Goal: Task Accomplishment & Management: Use online tool/utility

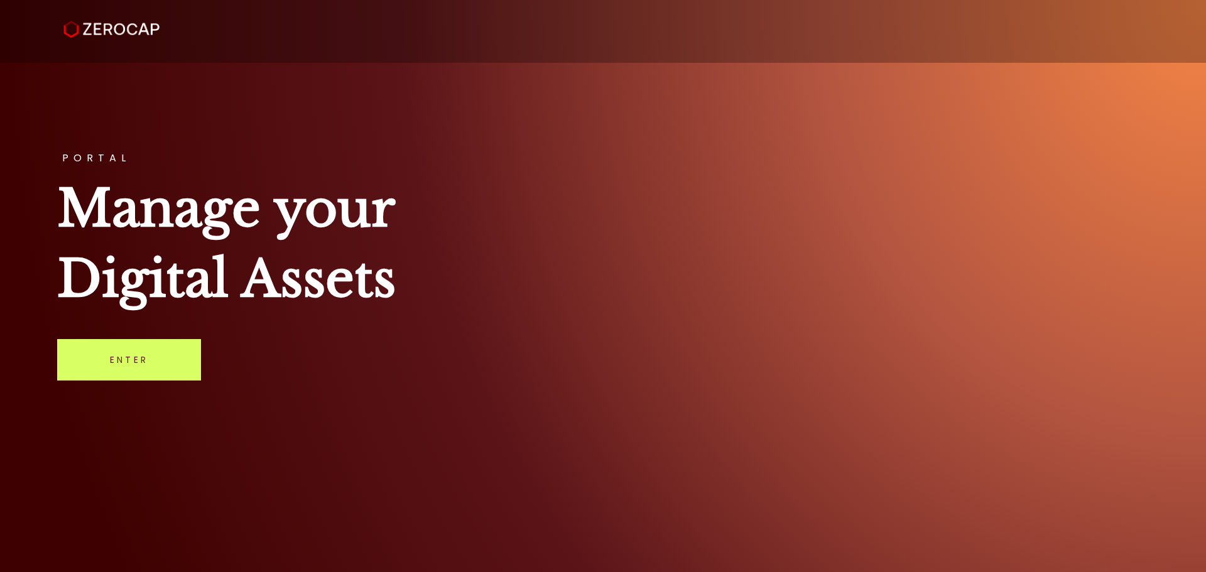
click at [171, 340] on link "Enter" at bounding box center [129, 359] width 144 height 41
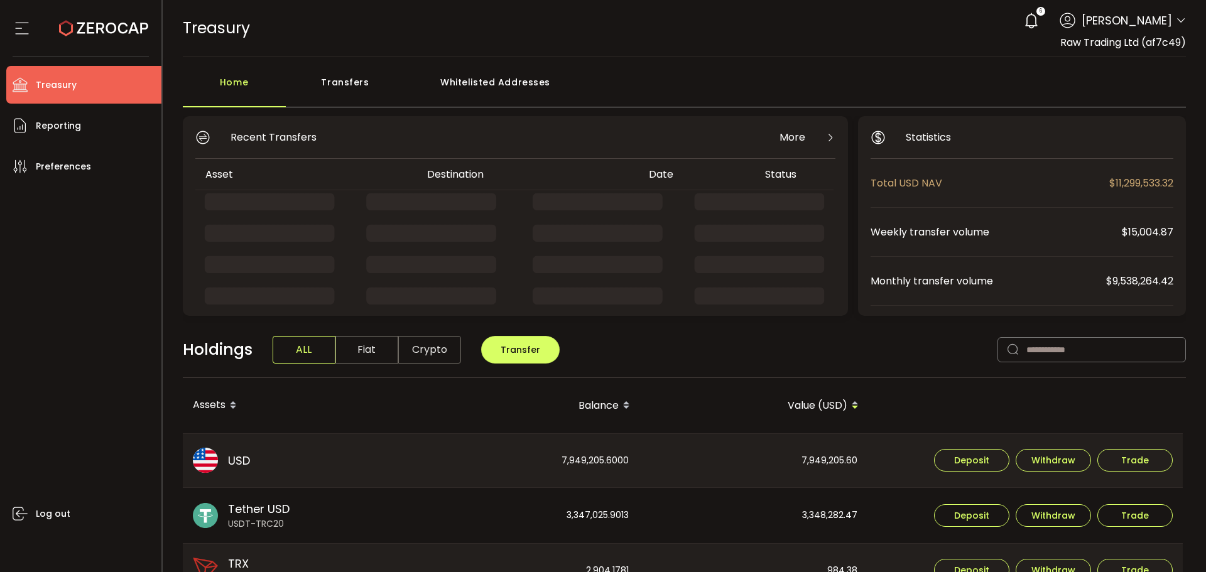
scroll to position [63, 0]
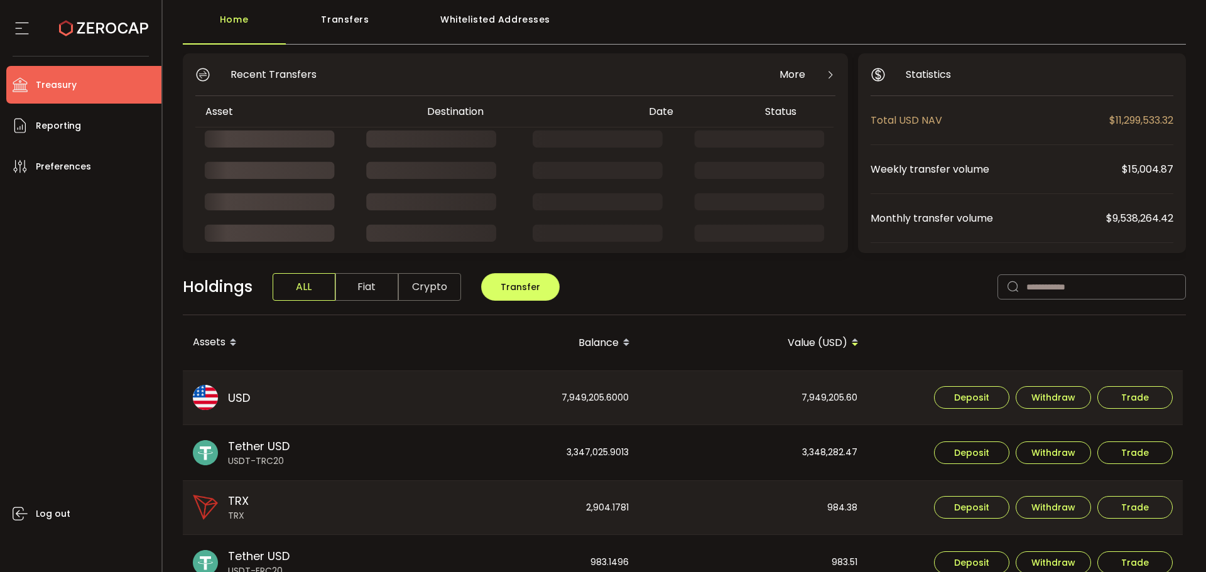
click at [333, 11] on div "Transfers" at bounding box center [345, 26] width 119 height 38
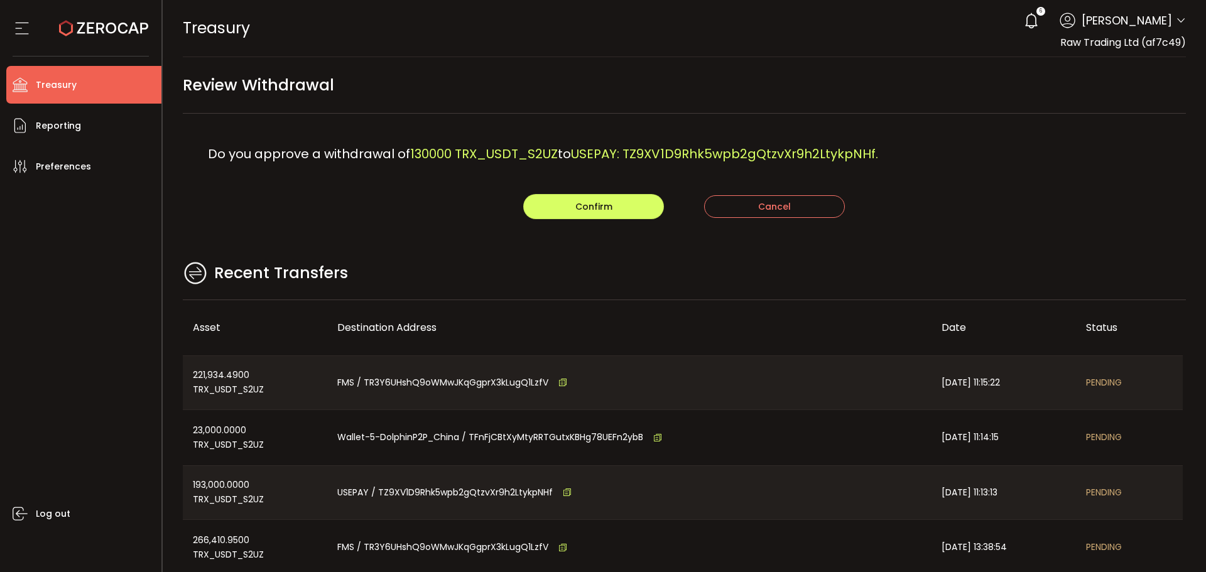
click at [935, 182] on div "Do you approve a withdrawal of 130000 TRX_USDT_S2UZ to USEPAY: TZ9XV1D9Rhk5wpb2…" at bounding box center [685, 154] width 1004 height 80
drag, startPoint x: 563, startPoint y: 203, endPoint x: 607, endPoint y: 213, distance: 44.5
click at [565, 203] on button "Confirm" at bounding box center [593, 206] width 141 height 25
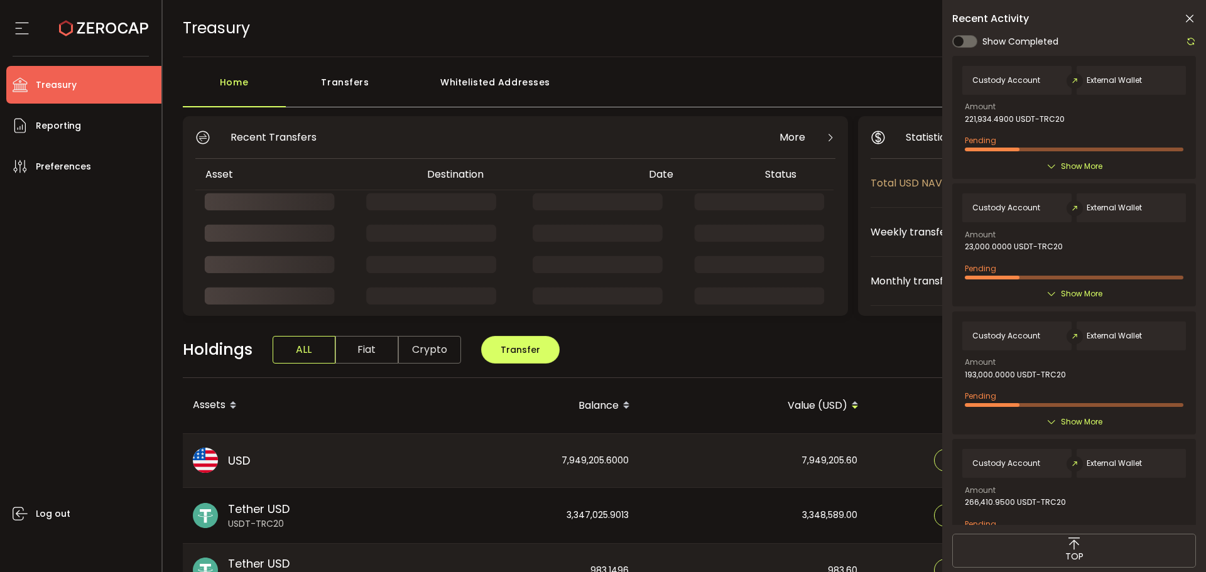
click at [1184, 16] on icon at bounding box center [1189, 19] width 13 height 13
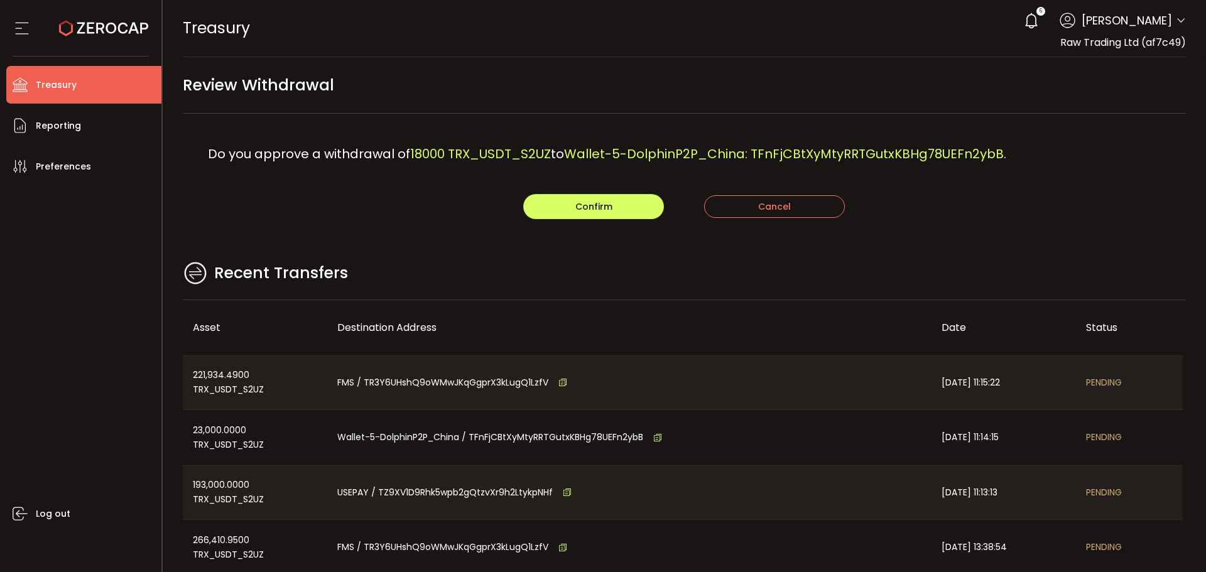
click at [457, 202] on div "Confirm Cancel" at bounding box center [685, 206] width 1004 height 25
click at [455, 257] on main "Review Withdrawal Do you approve a withdrawal of 18000 TRX_USDT_S2UZ to Wallet-…" at bounding box center [685, 362] width 1044 height 610
click at [595, 200] on button "Confirm" at bounding box center [593, 206] width 141 height 25
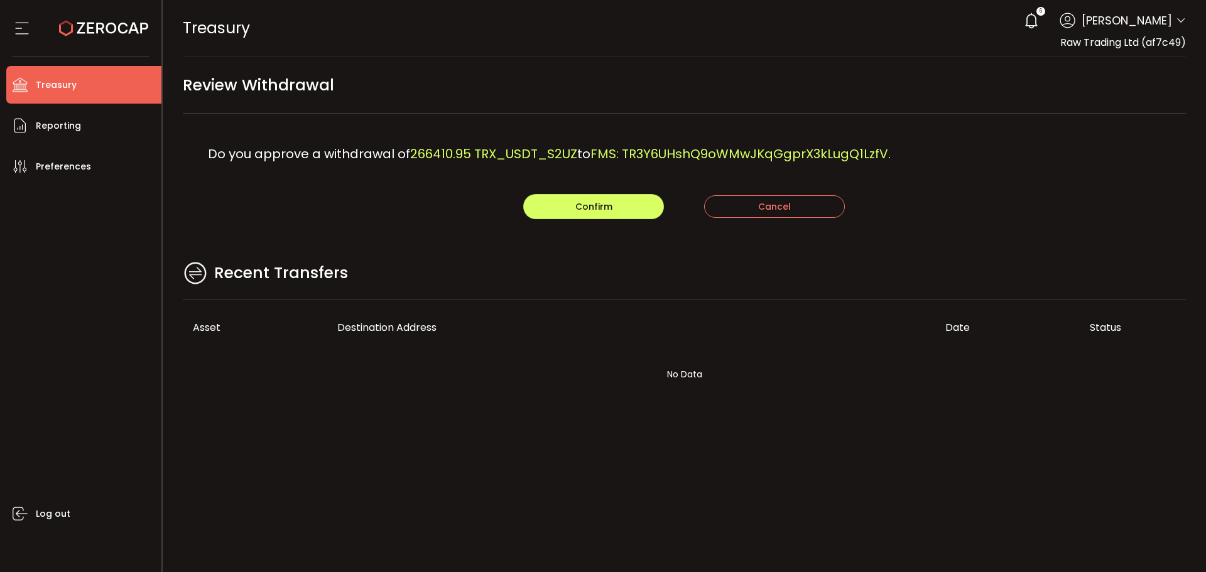
drag, startPoint x: 399, startPoint y: 114, endPoint x: 407, endPoint y: 110, distance: 9.0
click at [403, 111] on main "Review Withdrawal Do you approve a withdrawal of 266410.95 TRX_USDT_S2UZ to FMS…" at bounding box center [685, 243] width 1044 height 373
click at [604, 218] on button "Confirm" at bounding box center [593, 206] width 141 height 25
click at [501, 283] on div "Recent Transfers" at bounding box center [685, 279] width 1004 height 41
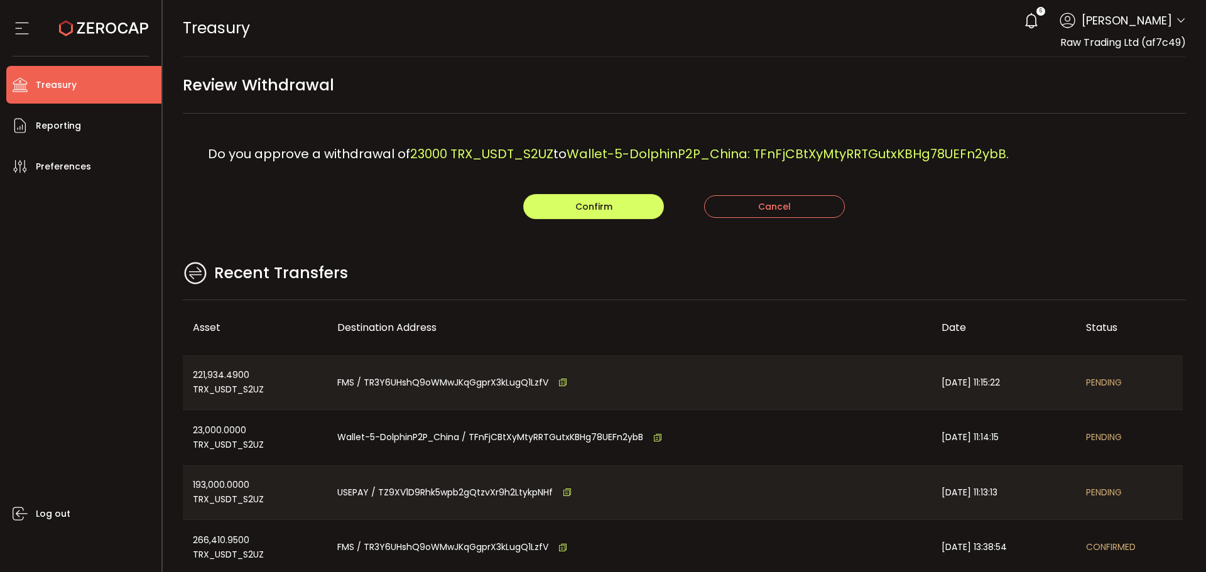
drag, startPoint x: 377, startPoint y: 273, endPoint x: 386, endPoint y: 267, distance: 10.8
click at [377, 273] on div "Recent Transfers" at bounding box center [685, 279] width 1004 height 41
click at [570, 207] on button "Confirm" at bounding box center [593, 206] width 141 height 25
click at [436, 232] on main "Review Withdrawal Do you approve a withdrawal of 193000 TRX_USDT_S2UZ to USEPAY…" at bounding box center [685, 362] width 1044 height 610
click at [580, 209] on span "Confirm" at bounding box center [593, 206] width 37 height 13
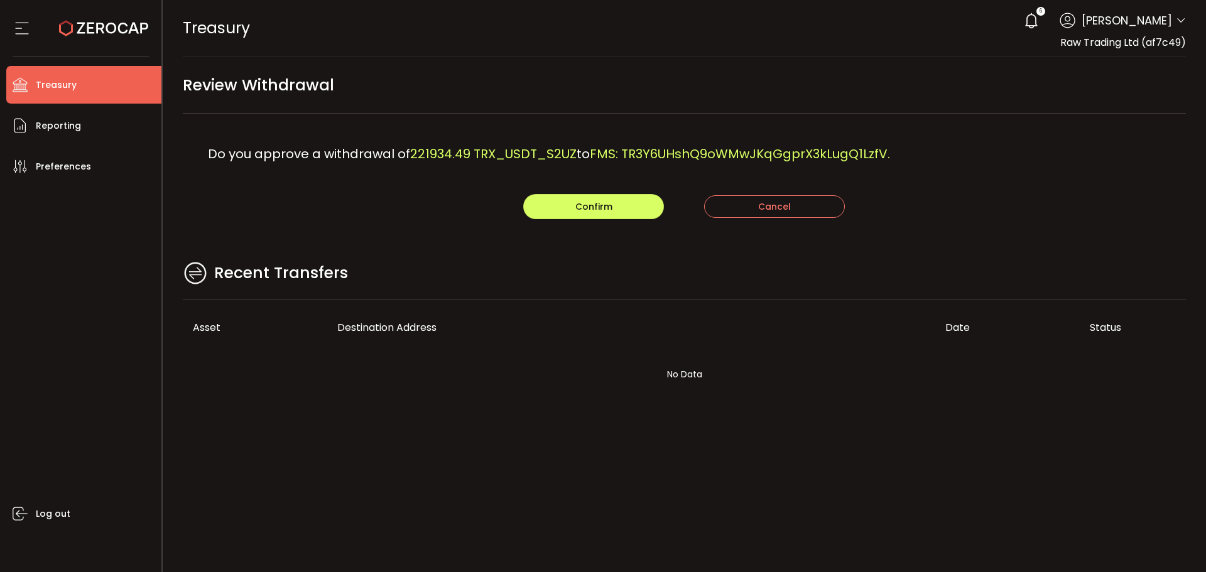
click at [414, 236] on main "Review Withdrawal Do you approve a withdrawal of 221934.49 TRX_USDT_S2UZ to FMS…" at bounding box center [685, 243] width 1044 height 373
click at [577, 209] on span "Confirm" at bounding box center [593, 206] width 37 height 13
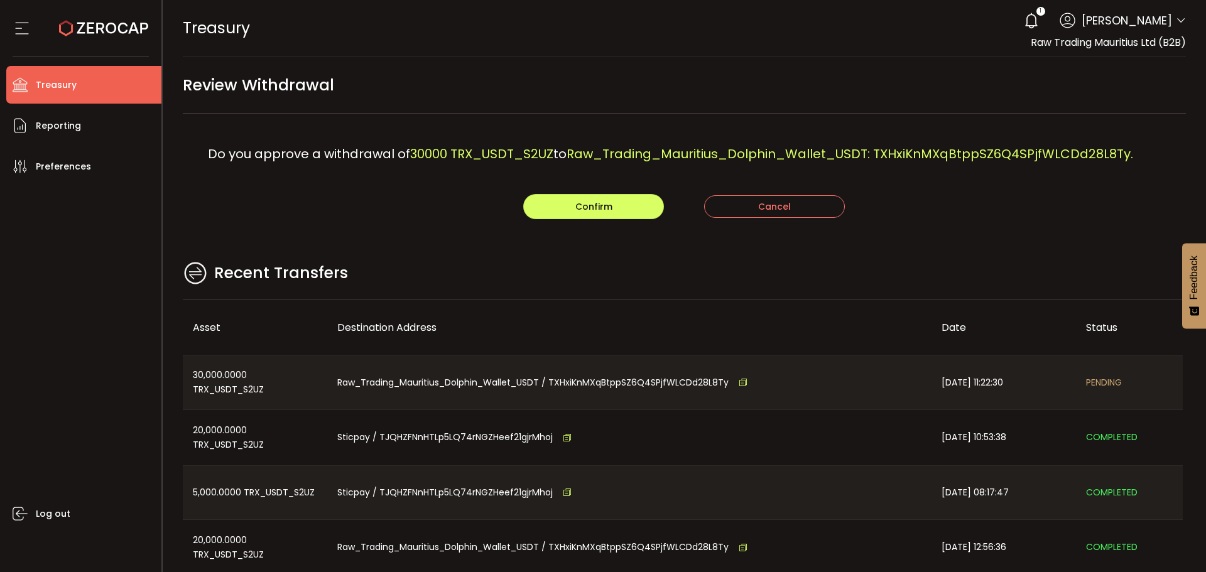
click at [828, 284] on div "Recent Transfers" at bounding box center [685, 279] width 1004 height 41
click at [610, 193] on div "Do you approve a withdrawal of 30000 TRX_USDT_S2UZ to Raw_Trading_Mauritius_Dol…" at bounding box center [685, 154] width 1004 height 80
click at [607, 210] on span "Confirm" at bounding box center [593, 206] width 37 height 13
